Goal: Use online tool/utility: Utilize a website feature to perform a specific function

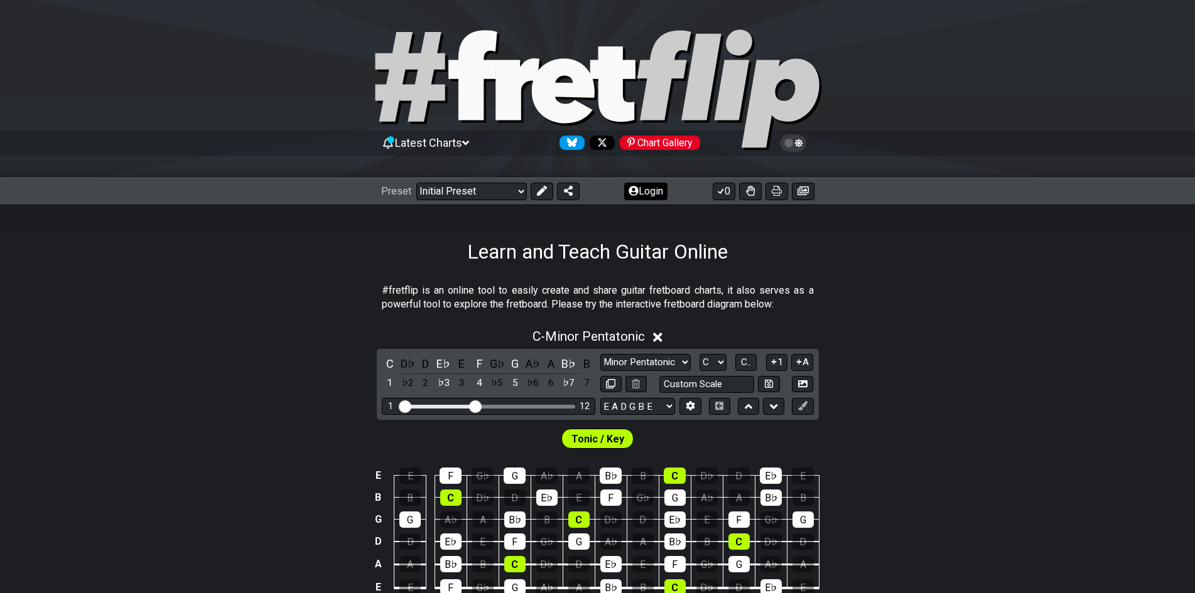
click at [638, 198] on button "Login" at bounding box center [645, 192] width 43 height 18
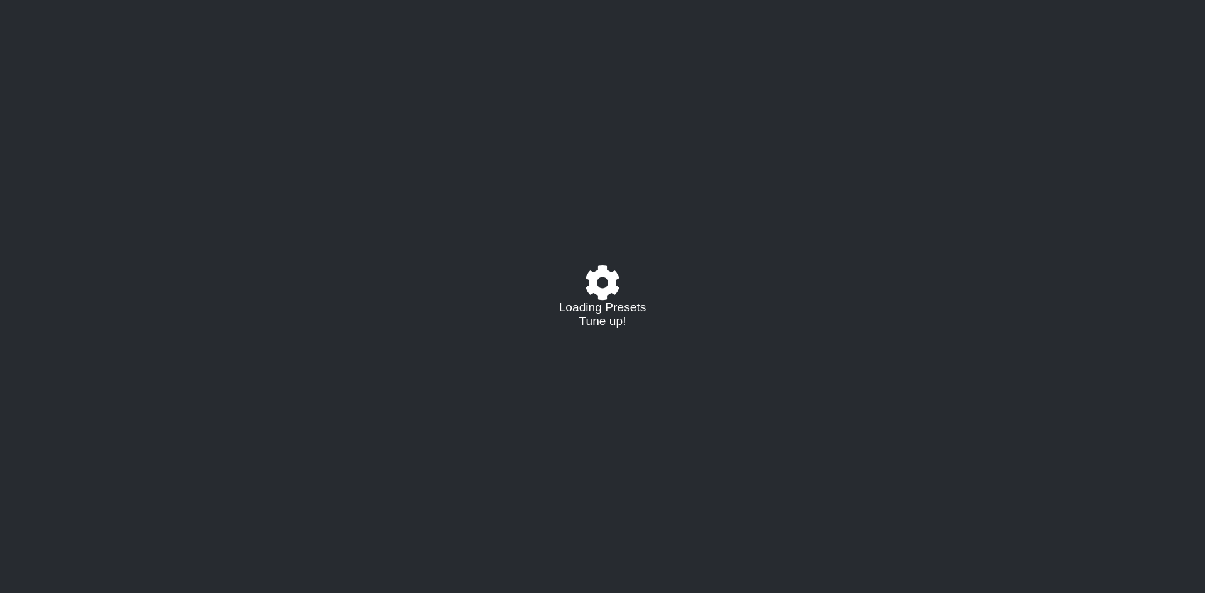
select select "C"
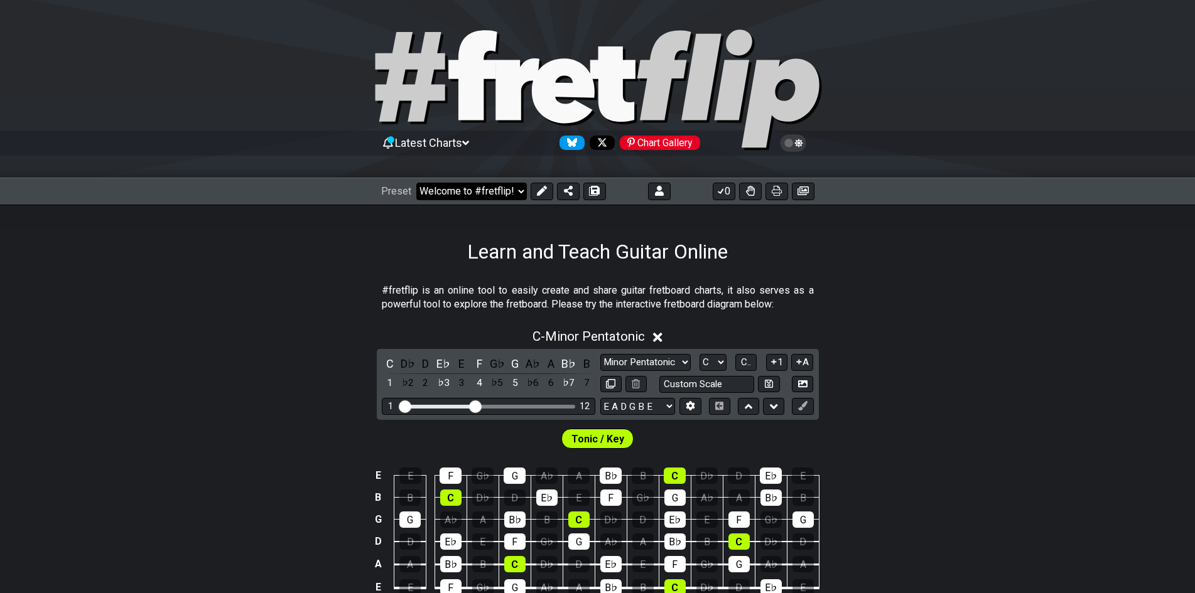
click at [493, 188] on select "Welcome to #fretflip! Initial Preset Custom Preset DROP A DROP A -7 Minor Penta…" at bounding box center [471, 192] width 110 height 18
click at [416, 183] on select "Welcome to #fretflip! Initial Preset Custom Preset DROP A DROP A -7 Minor Penta…" at bounding box center [471, 192] width 110 height 18
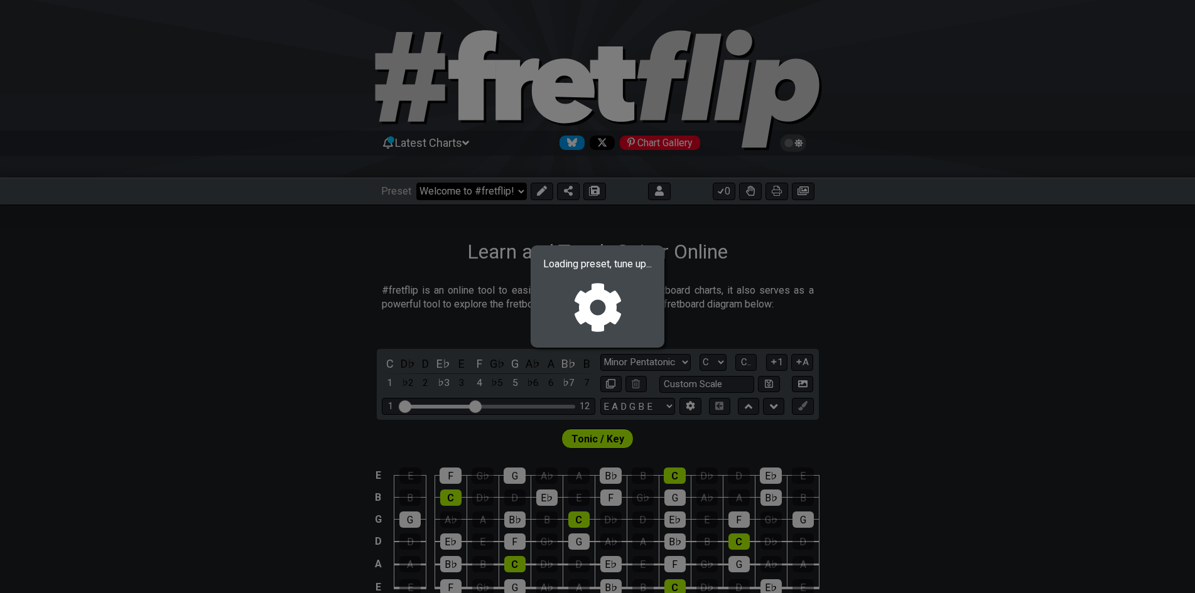
select select "/022K5VR8F"
select select "A E A D G B"
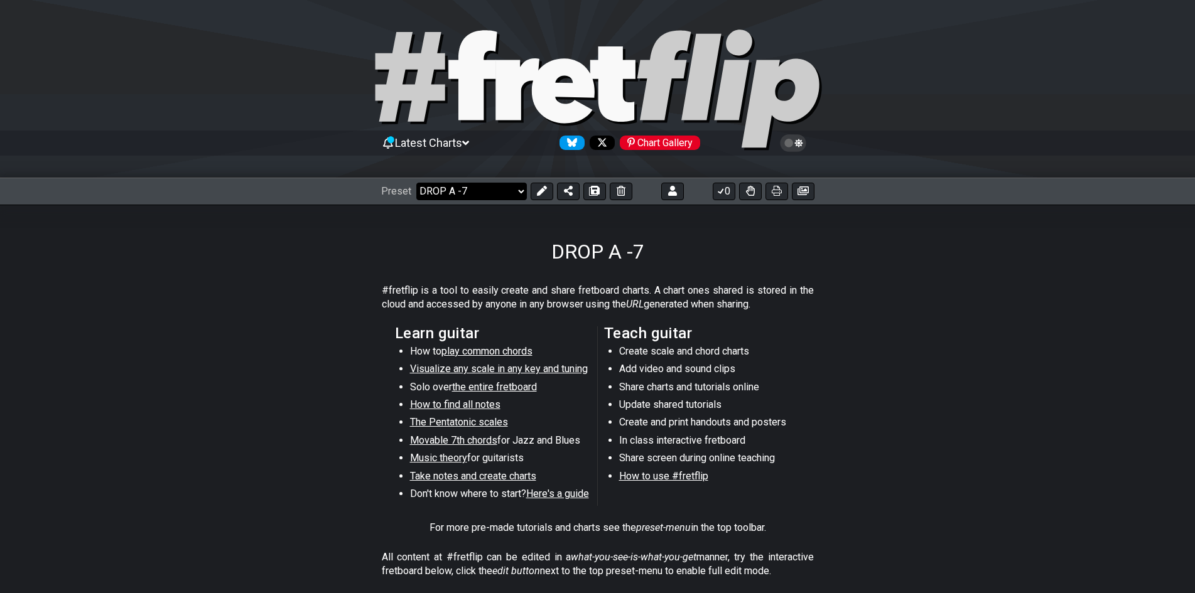
click at [480, 188] on select "Welcome to #fretflip! Initial Preset Custom Preset DROP A DROP A -7 Minor Penta…" at bounding box center [471, 192] width 110 height 18
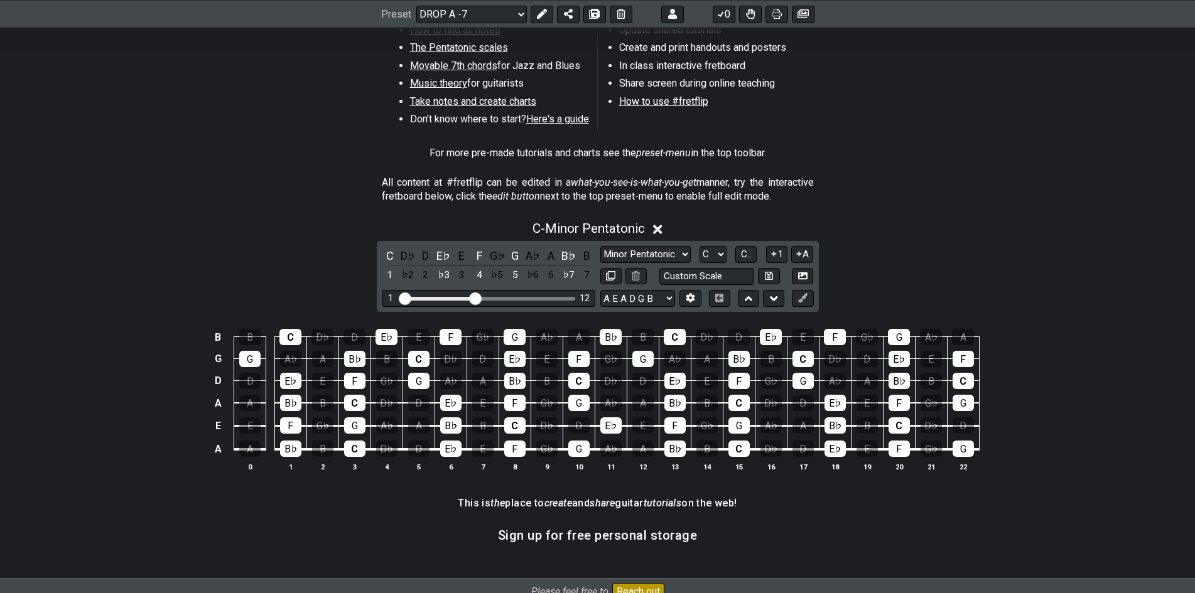
scroll to position [377, 0]
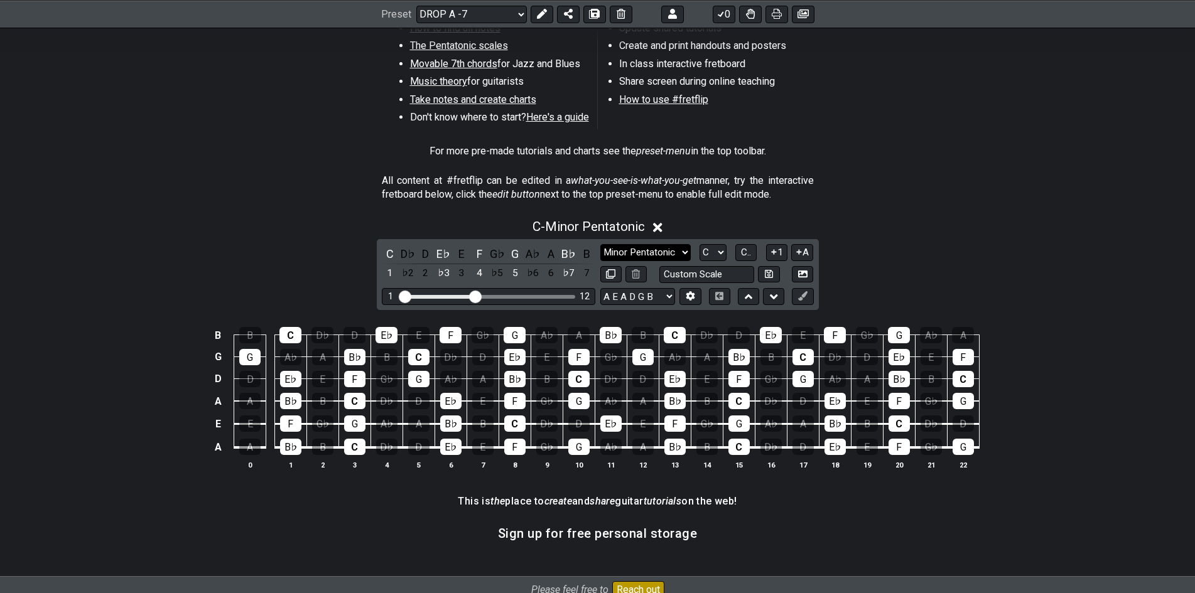
click at [672, 245] on select "Minor Pentatonic Click to edit Minor Pentatonic Major Pentatonic Minor Blues Ma…" at bounding box center [645, 252] width 90 height 17
click at [672, 249] on select "Minor Pentatonic Click to edit Minor Pentatonic Major Pentatonic Minor Blues Ma…" at bounding box center [645, 252] width 90 height 17
select select "Minor Pentatonic"
click at [600, 244] on select "Minor Pentatonic Click to edit Minor Pentatonic Major Pentatonic Minor Blues Ma…" at bounding box center [645, 252] width 90 height 17
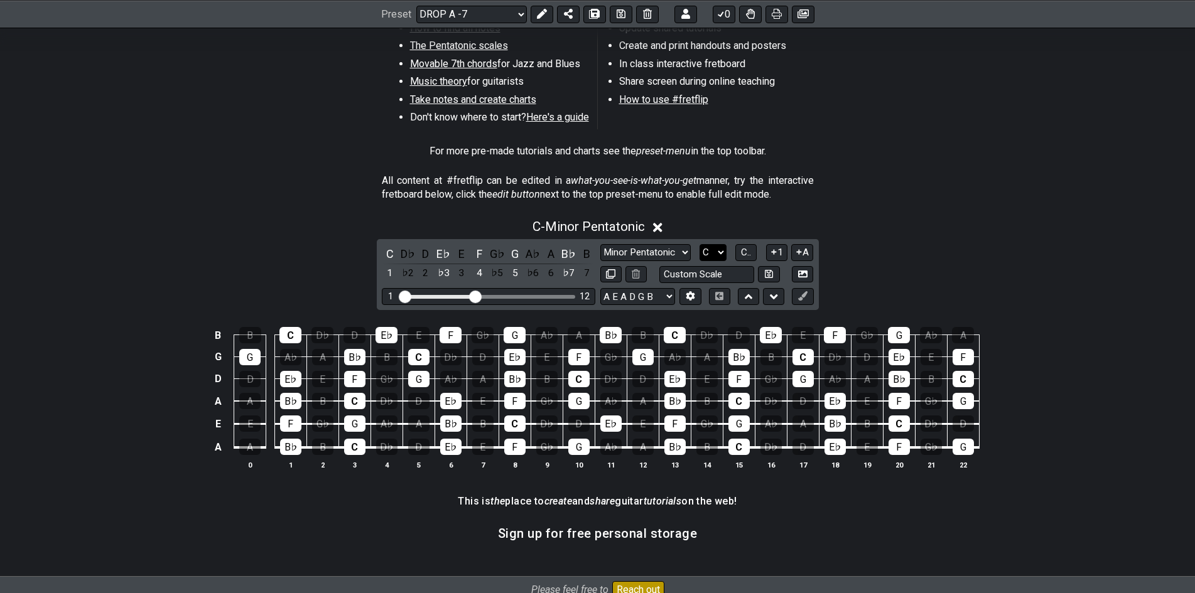
click at [699, 254] on select "A♭ A A♯ B♭ B C C♯ D♭ D D♯ E♭ E F F♯ G♭ G G♯" at bounding box center [712, 252] width 27 height 17
select select "A"
click at [699, 244] on select "A♭ A A♯ B♭ B C C♯ D♭ D D♯ E♭ E F F♯ G♭ G G♯" at bounding box center [712, 252] width 27 height 17
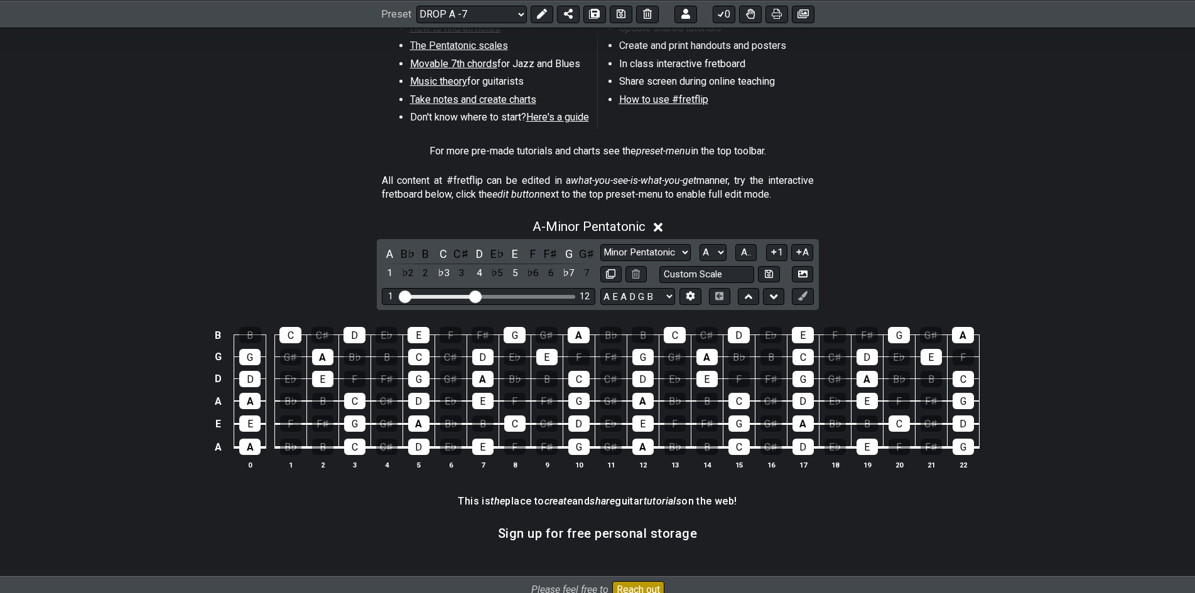
click at [668, 241] on div "A B♭ B C C♯ D E♭ E F F♯ G G♯ 1 ♭2 2 ♭3 3 4 ♭5 5 ♭6 6 ♭7 7 Minor Pentatonic Clic…" at bounding box center [598, 274] width 442 height 71
click at [668, 246] on select "Minor Pentatonic Click to edit Minor Pentatonic Major Pentatonic Minor Blues Ma…" at bounding box center [645, 252] width 90 height 17
click at [600, 244] on select "Minor Pentatonic Click to edit Minor Pentatonic Major Pentatonic Minor Blues Ma…" at bounding box center [645, 252] width 90 height 17
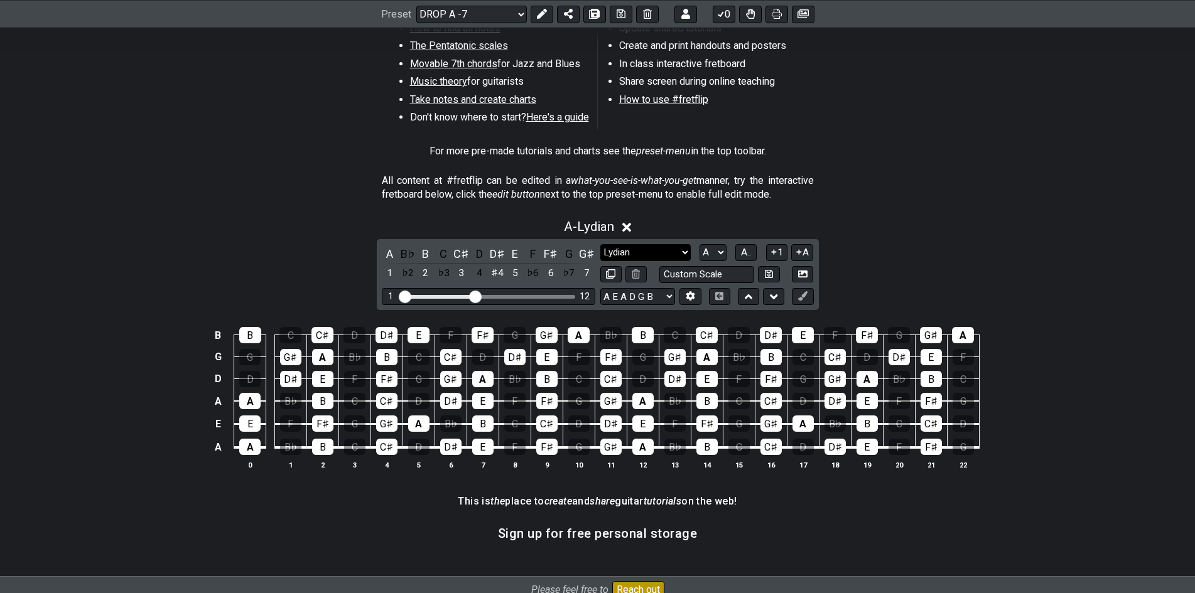
click at [634, 258] on select "Minor Pentatonic Click to edit Minor Pentatonic Major Pentatonic Minor Blues Ma…" at bounding box center [645, 252] width 90 height 17
select select "Minor / Aeolian"
click at [600, 244] on select "Minor Pentatonic Click to edit Minor Pentatonic Major Pentatonic Minor Blues Ma…" at bounding box center [645, 252] width 90 height 17
